Goal: Task Accomplishment & Management: Manage account settings

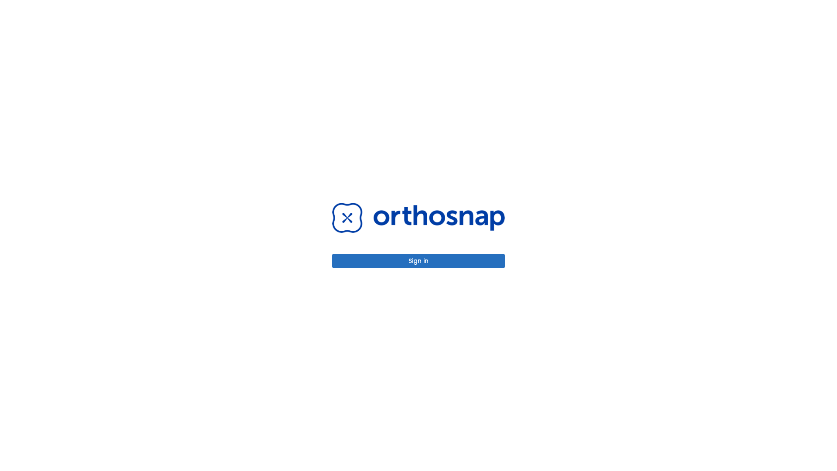
click at [419, 261] on button "Sign in" at bounding box center [418, 261] width 173 height 14
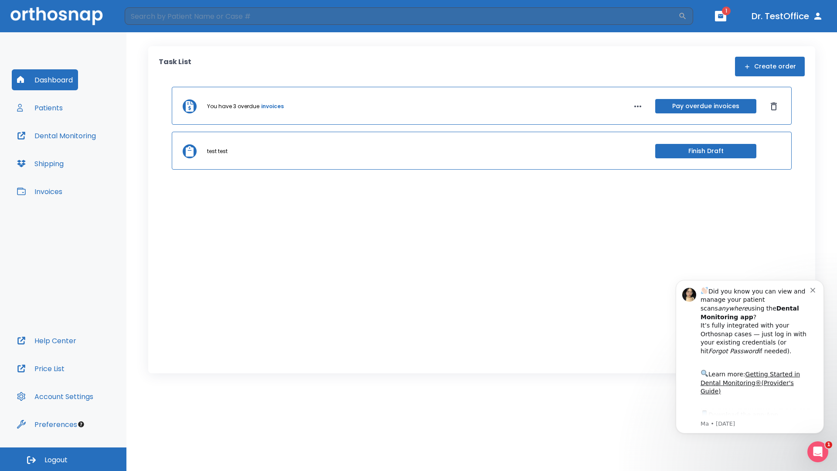
click at [63, 459] on span "Logout" at bounding box center [55, 460] width 23 height 10
